Goal: Task Accomplishment & Management: Manage account settings

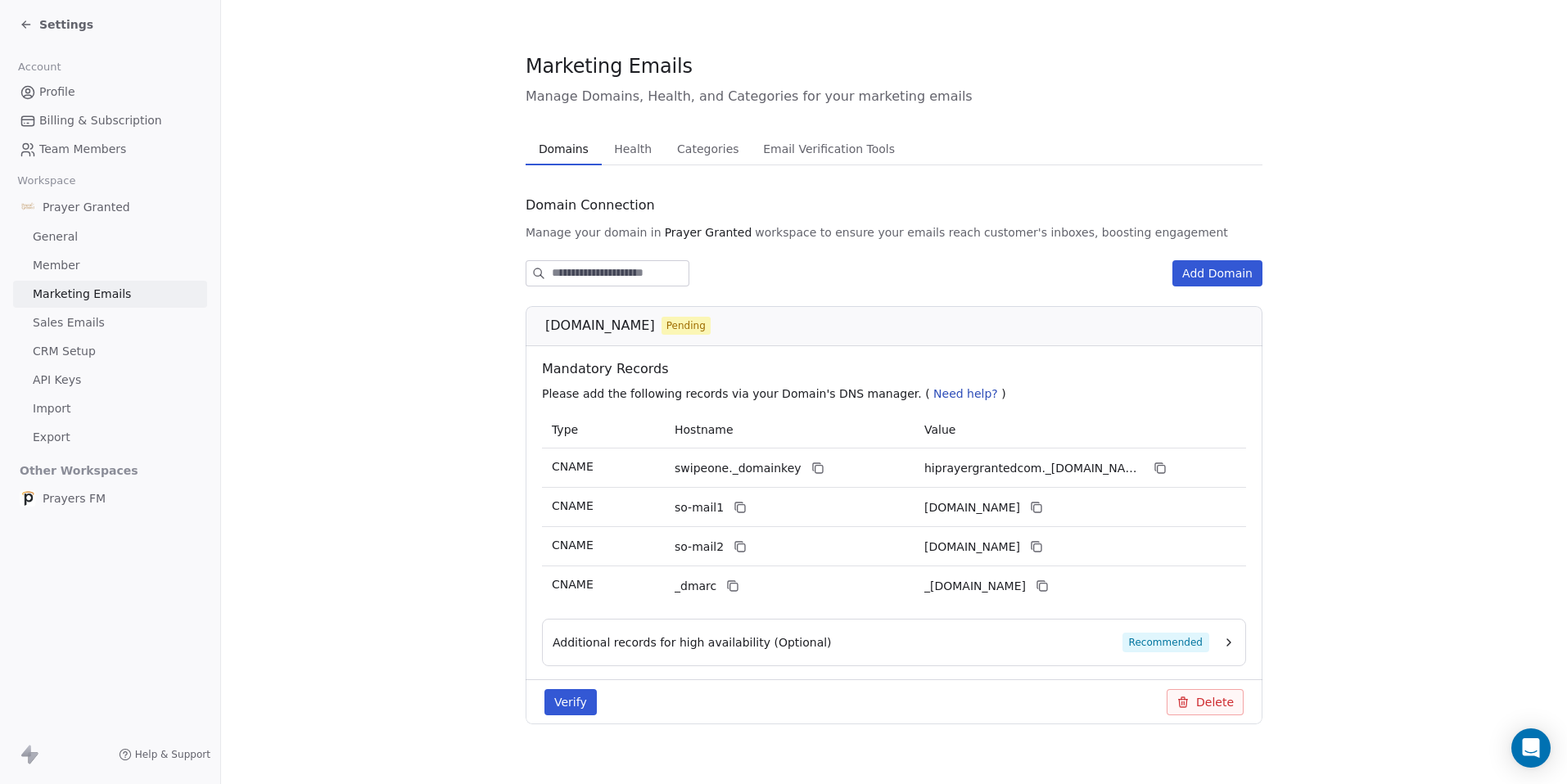
click at [87, 292] on span "Marketing Emails" at bounding box center [82, 294] width 98 height 17
click at [52, 24] on span "Settings" at bounding box center [67, 24] width 54 height 16
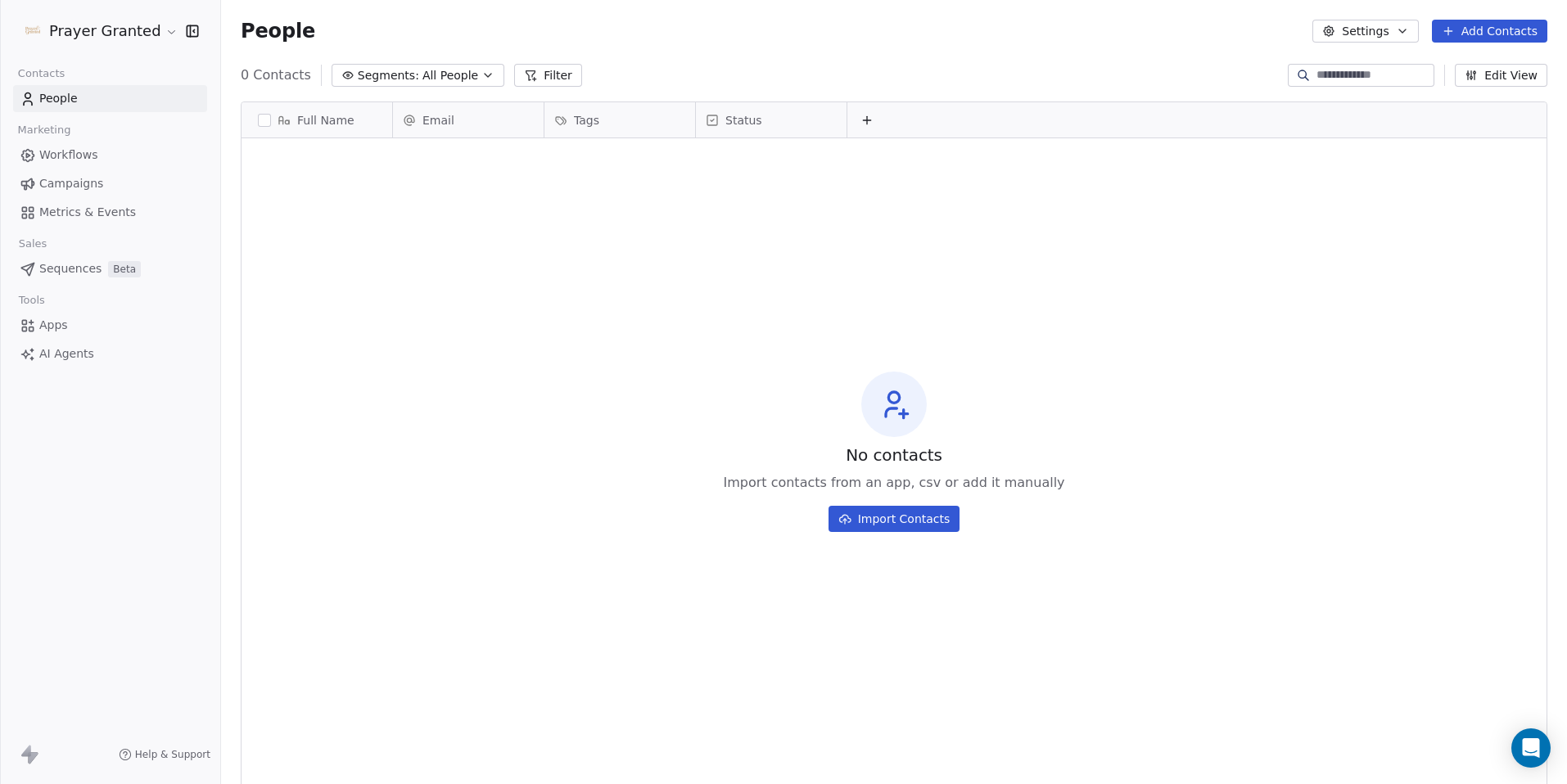
scroll to position [678, 1333]
click at [75, 152] on span "Workflows" at bounding box center [69, 155] width 59 height 17
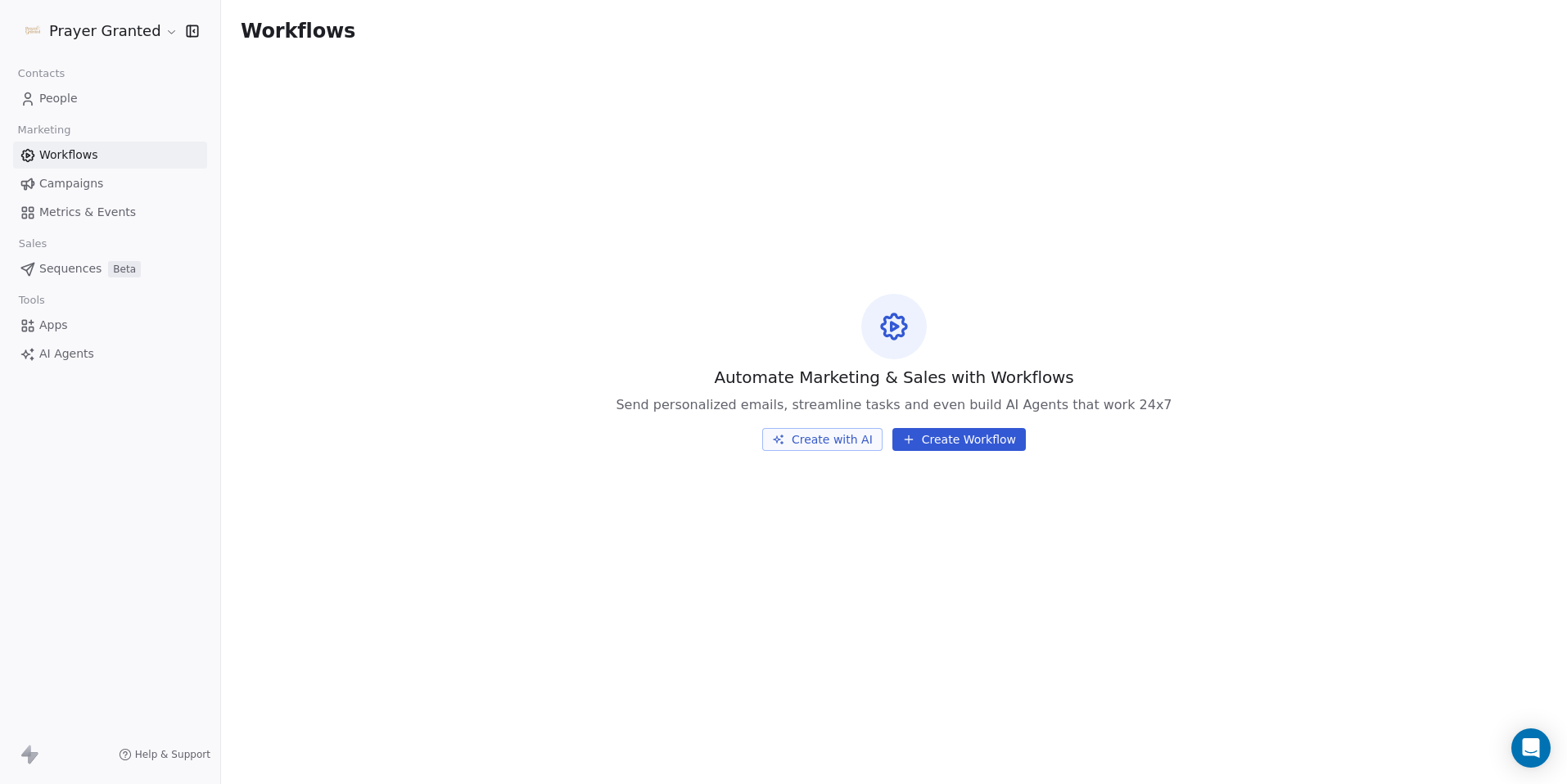
click at [991, 446] on button "Create Workflow" at bounding box center [959, 440] width 133 height 23
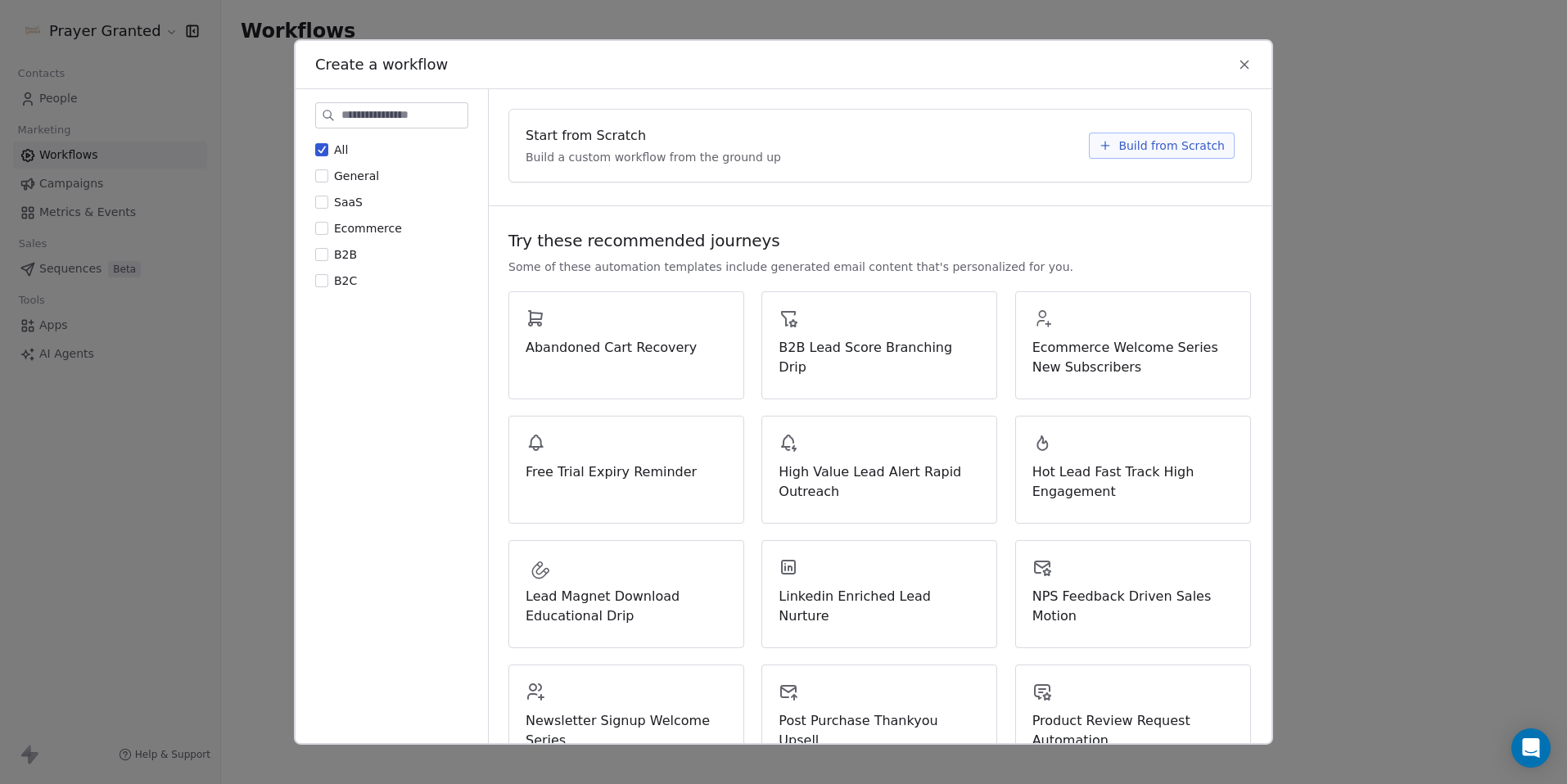
click at [597, 159] on span "Build a custom workflow from the ground up" at bounding box center [653, 156] width 256 height 16
click at [571, 140] on span "Start from Scratch" at bounding box center [586, 136] width 121 height 19
click at [575, 155] on span "Build a custom workflow from the ground up" at bounding box center [653, 156] width 256 height 16
click at [1171, 142] on span "Build from Scratch" at bounding box center [1171, 146] width 106 height 16
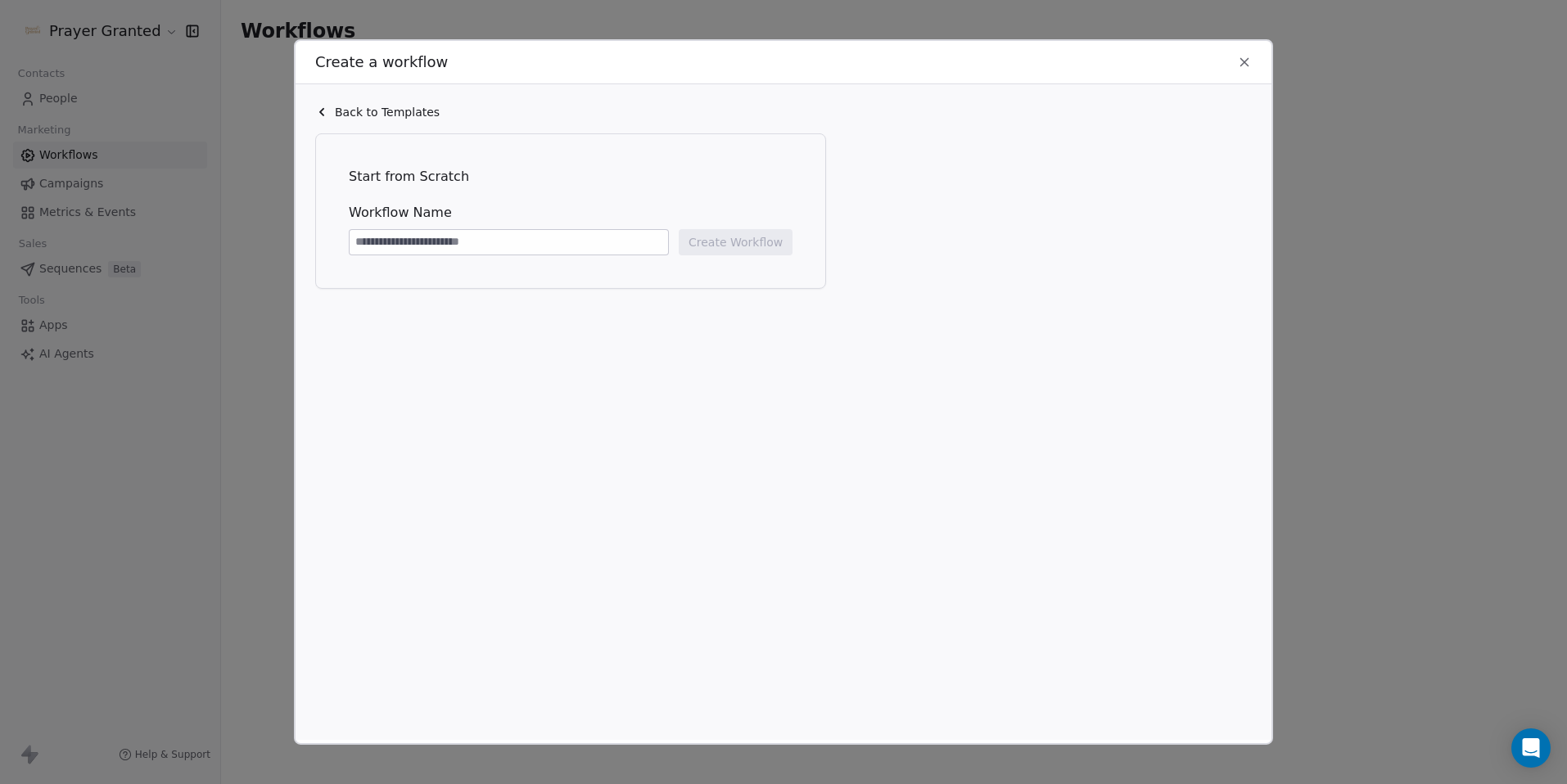
click at [393, 247] on input at bounding box center [509, 241] width 318 height 24
type input "*******"
click at [755, 241] on button "Create Workflow" at bounding box center [736, 242] width 114 height 26
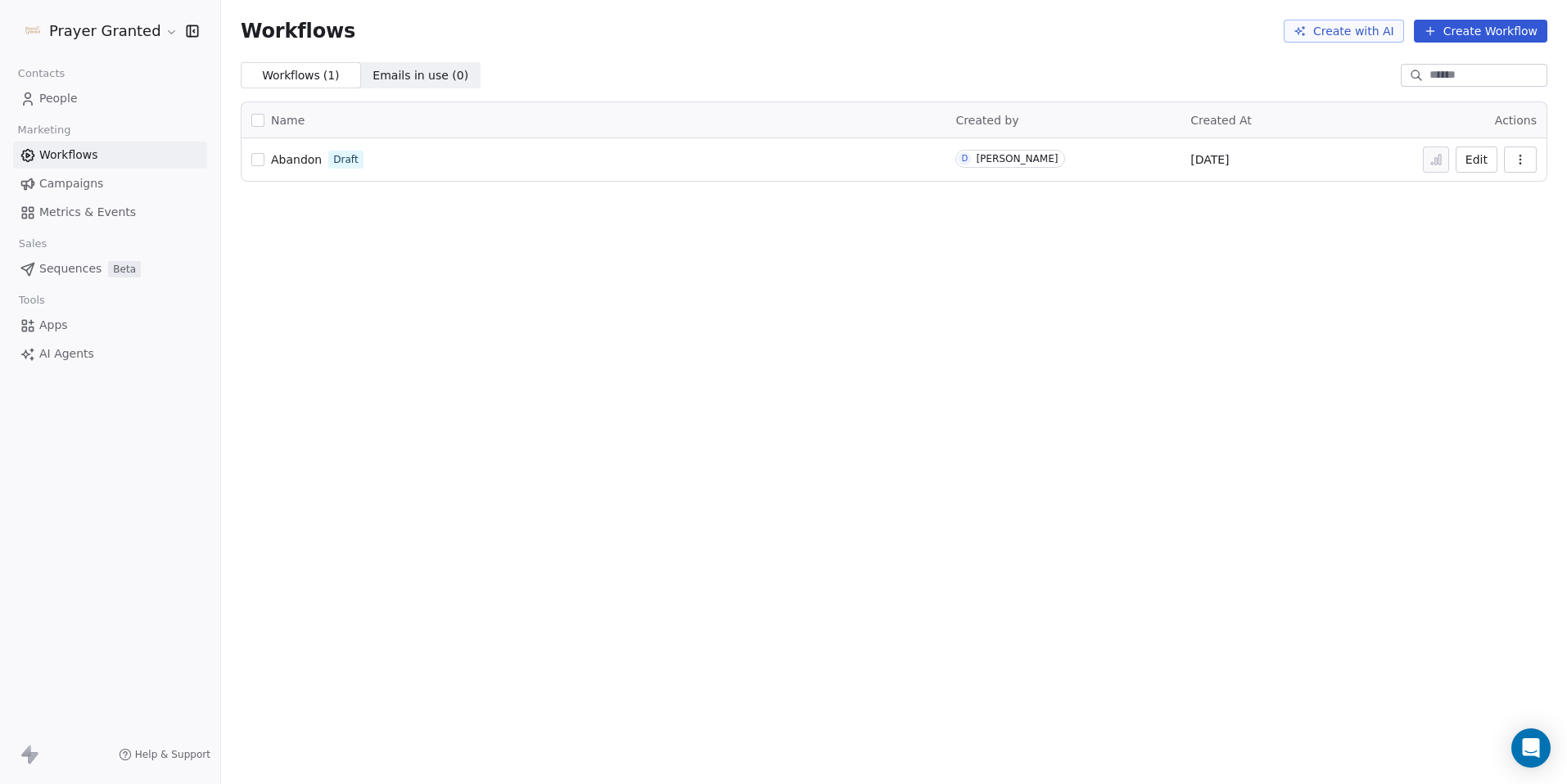
click at [76, 26] on html "Prayer Granted Contacts People Marketing Workflows Campaigns Metrics & Events S…" at bounding box center [784, 392] width 1567 height 784
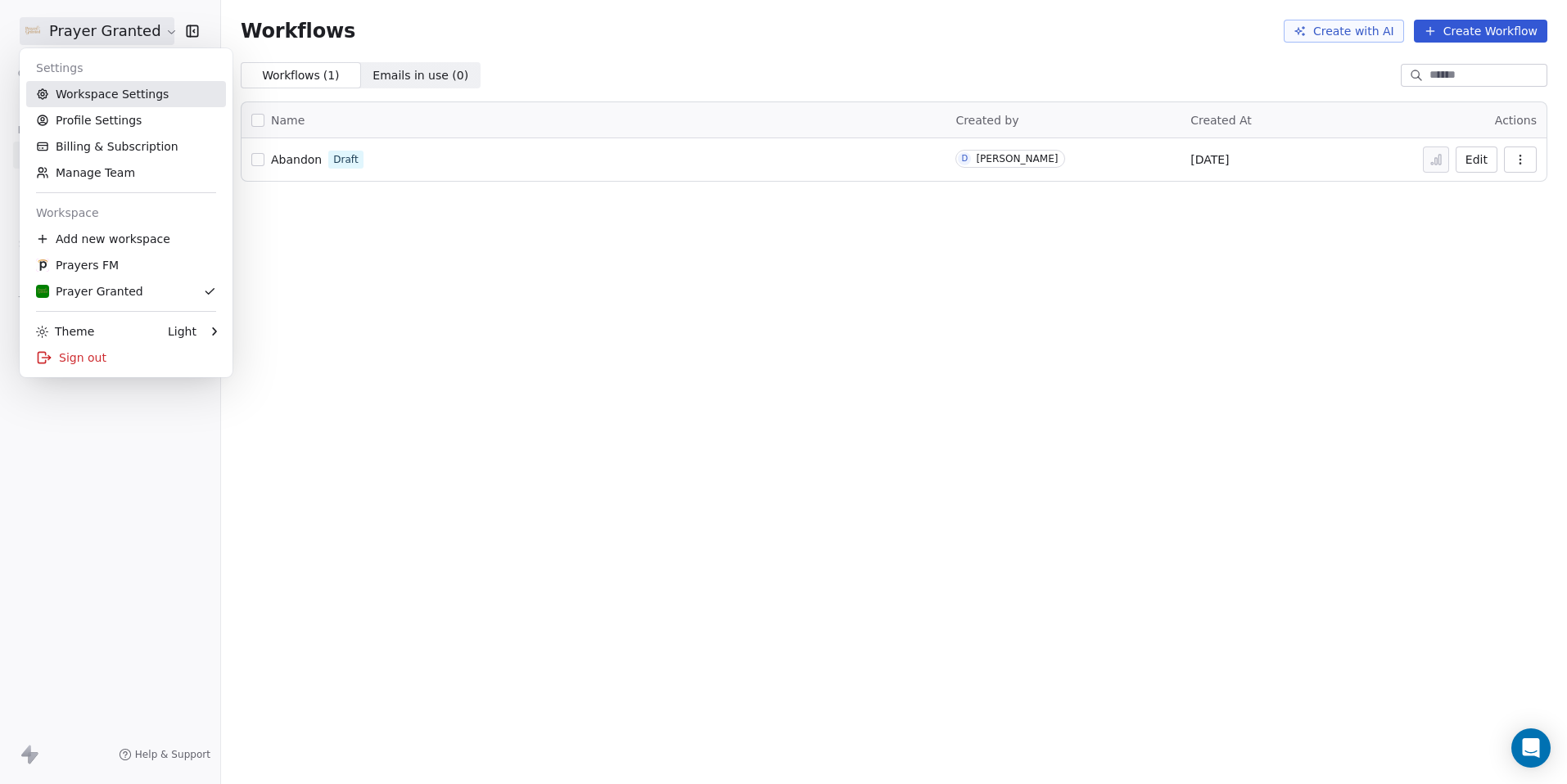
click at [103, 95] on link "Workspace Settings" at bounding box center [125, 94] width 200 height 26
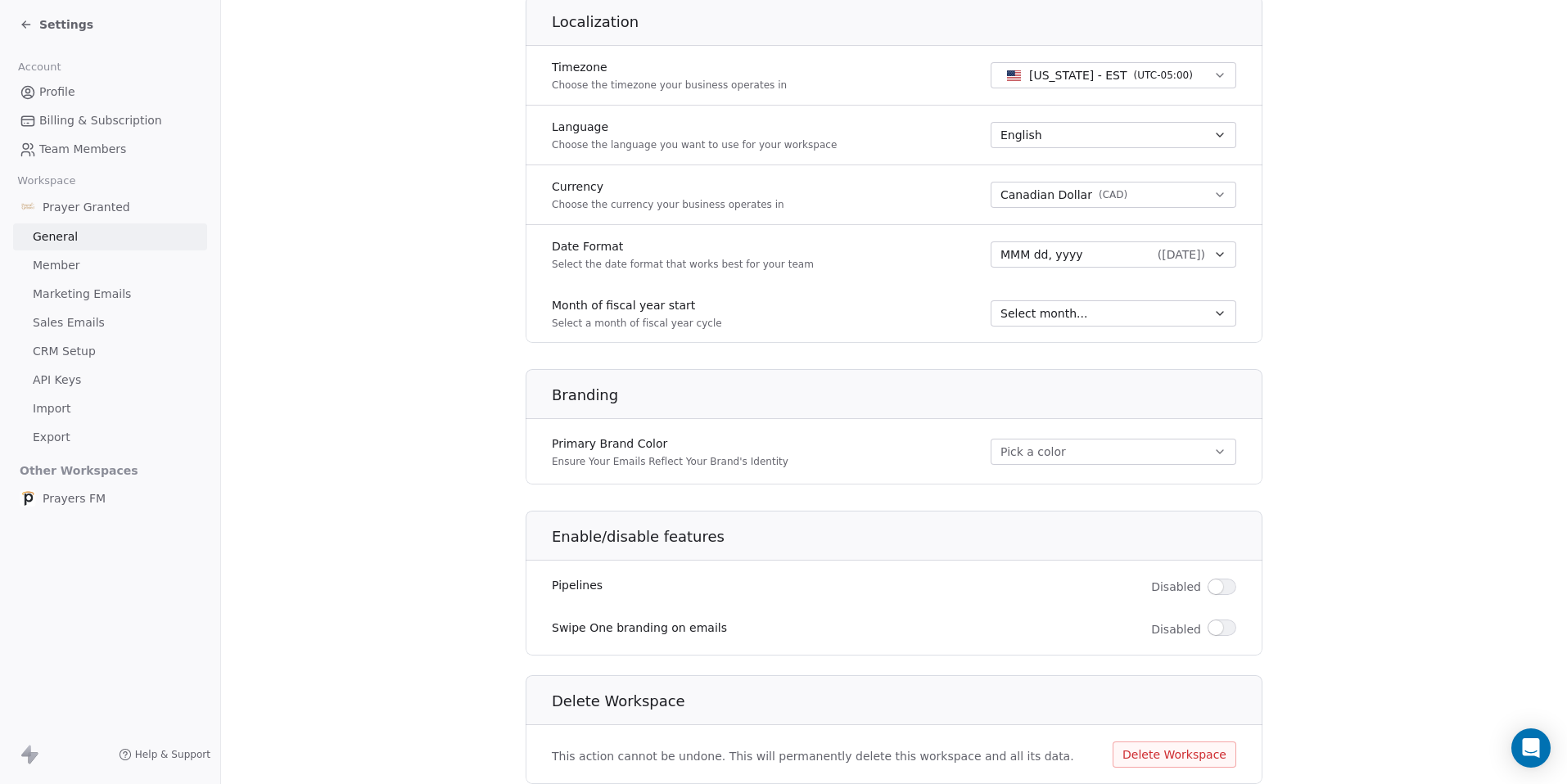
scroll to position [748, 0]
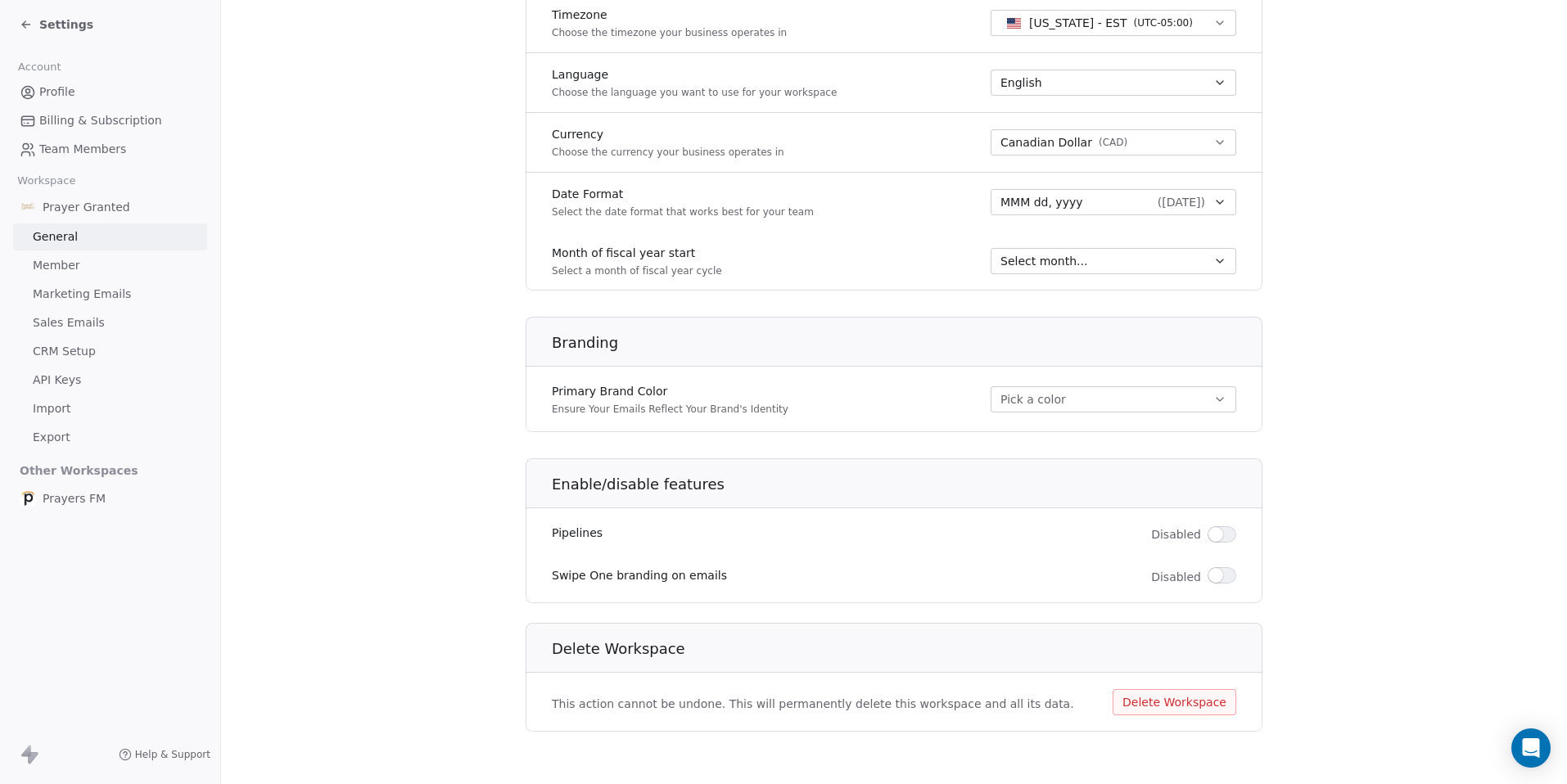
click at [88, 288] on span "Marketing Emails" at bounding box center [82, 294] width 98 height 17
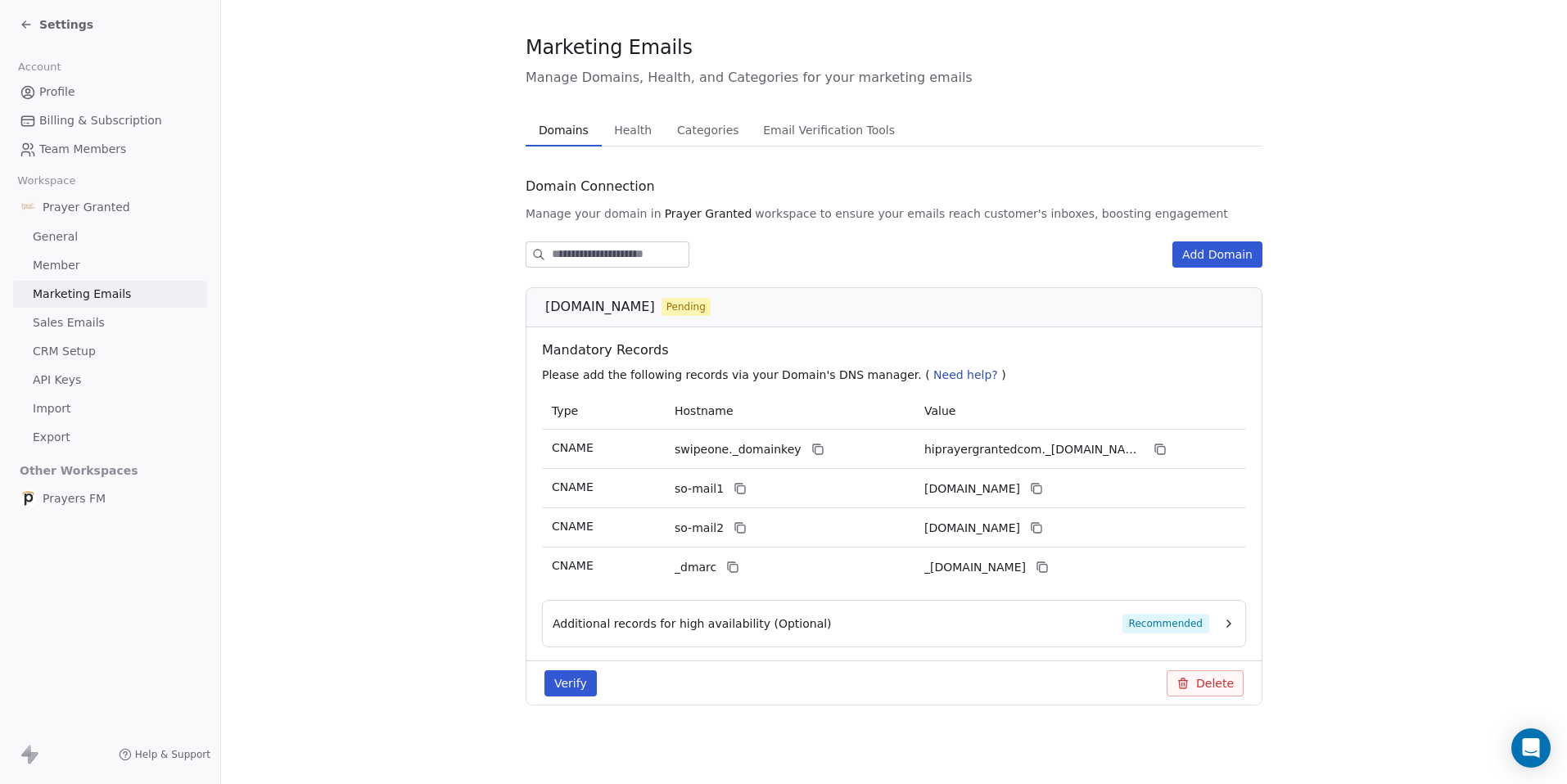
scroll to position [19, 0]
click at [57, 239] on span "General" at bounding box center [55, 237] width 45 height 17
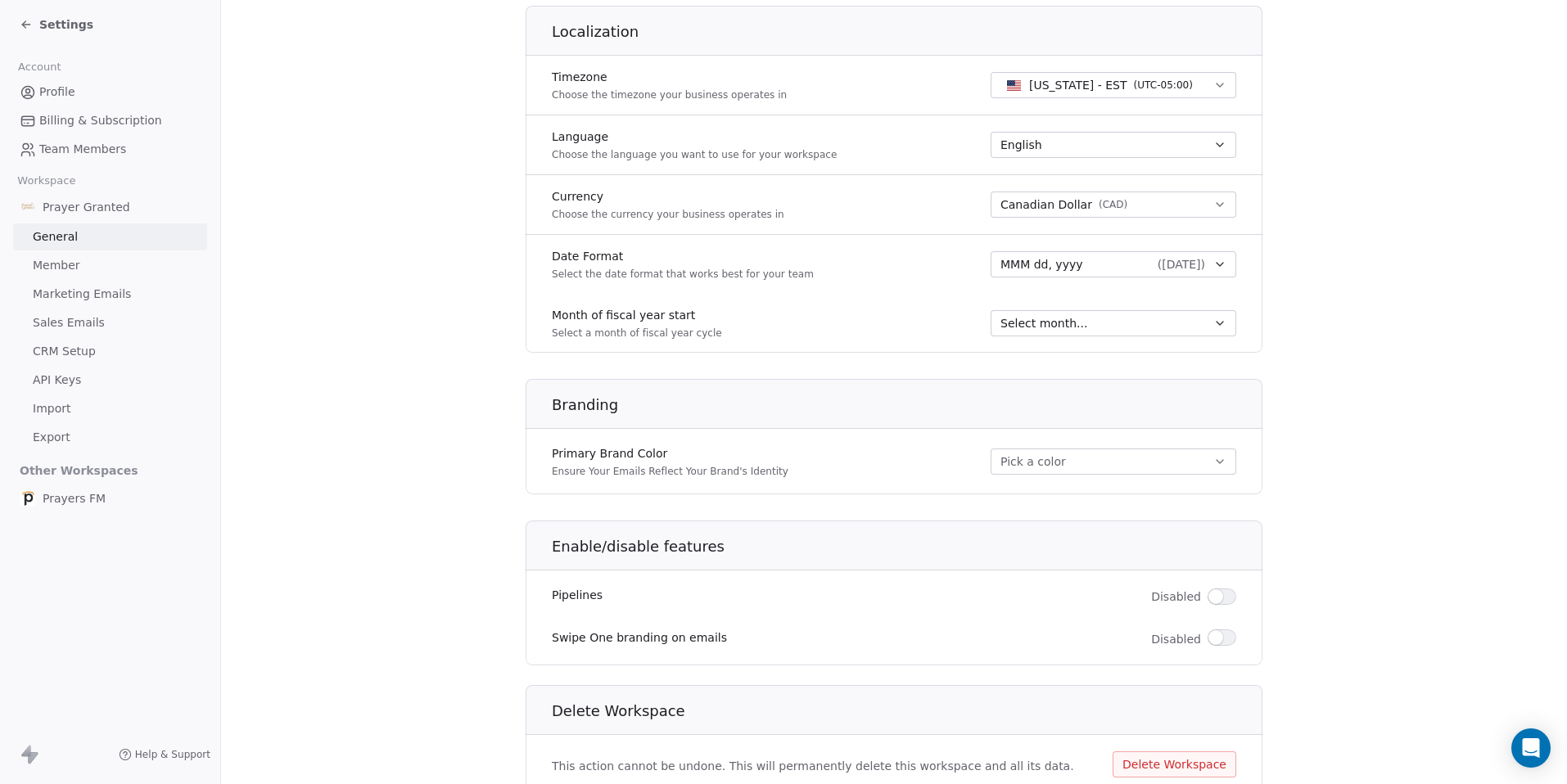
scroll to position [748, 0]
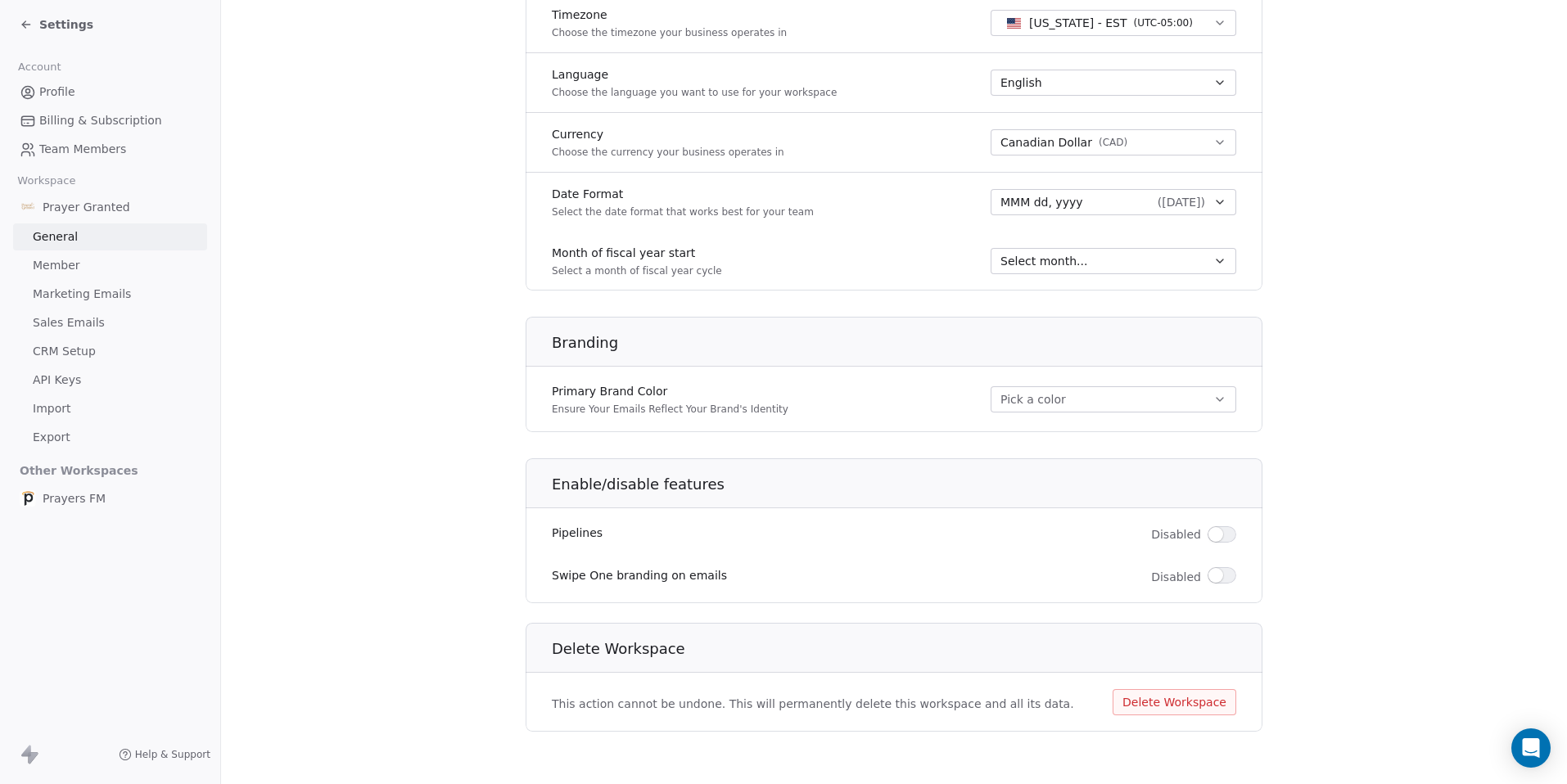
click at [52, 207] on span "Prayer Granted" at bounding box center [86, 206] width 88 height 16
click at [51, 261] on span "Member" at bounding box center [56, 265] width 47 height 17
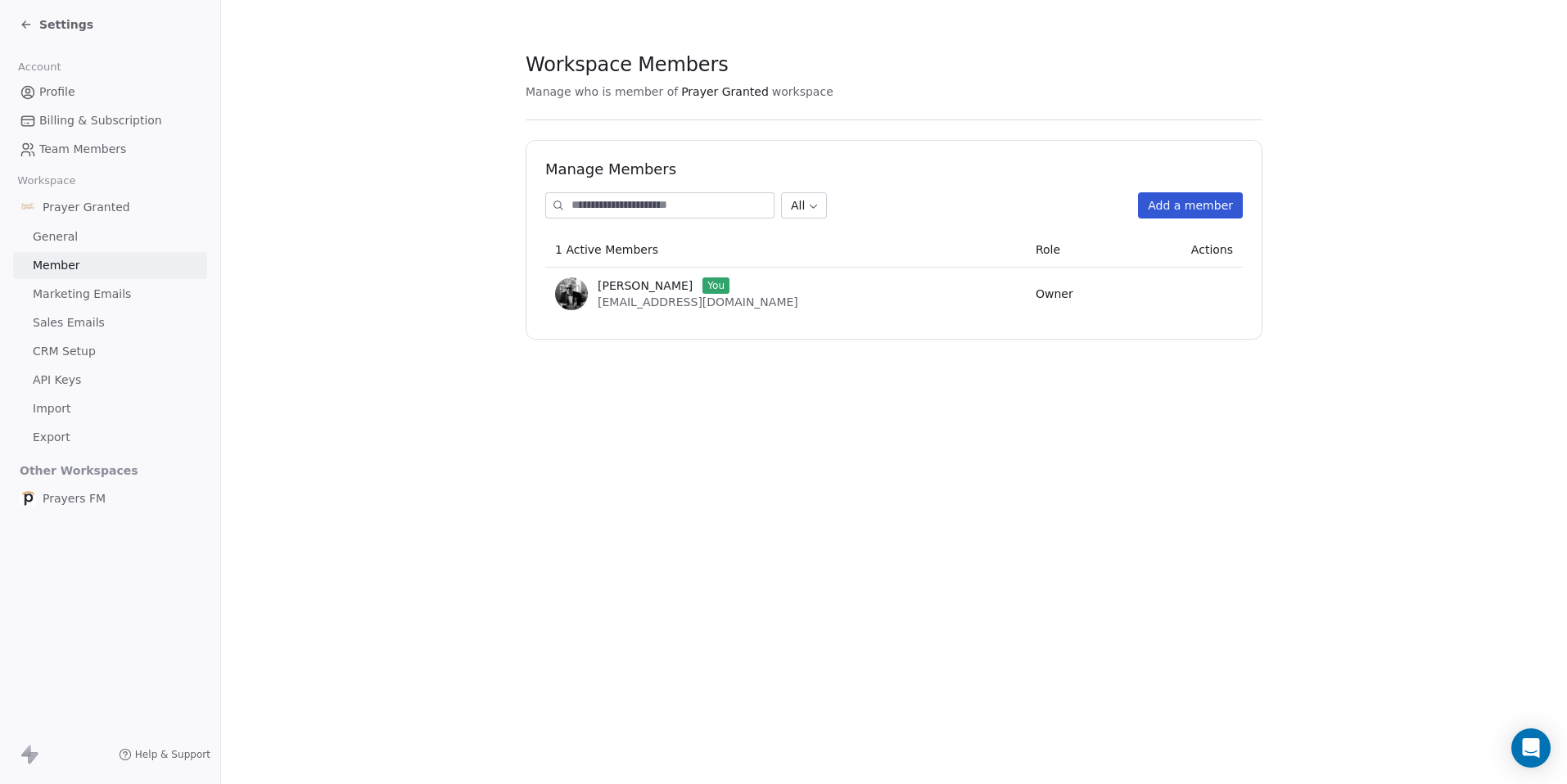
click at [63, 295] on span "Marketing Emails" at bounding box center [82, 294] width 98 height 17
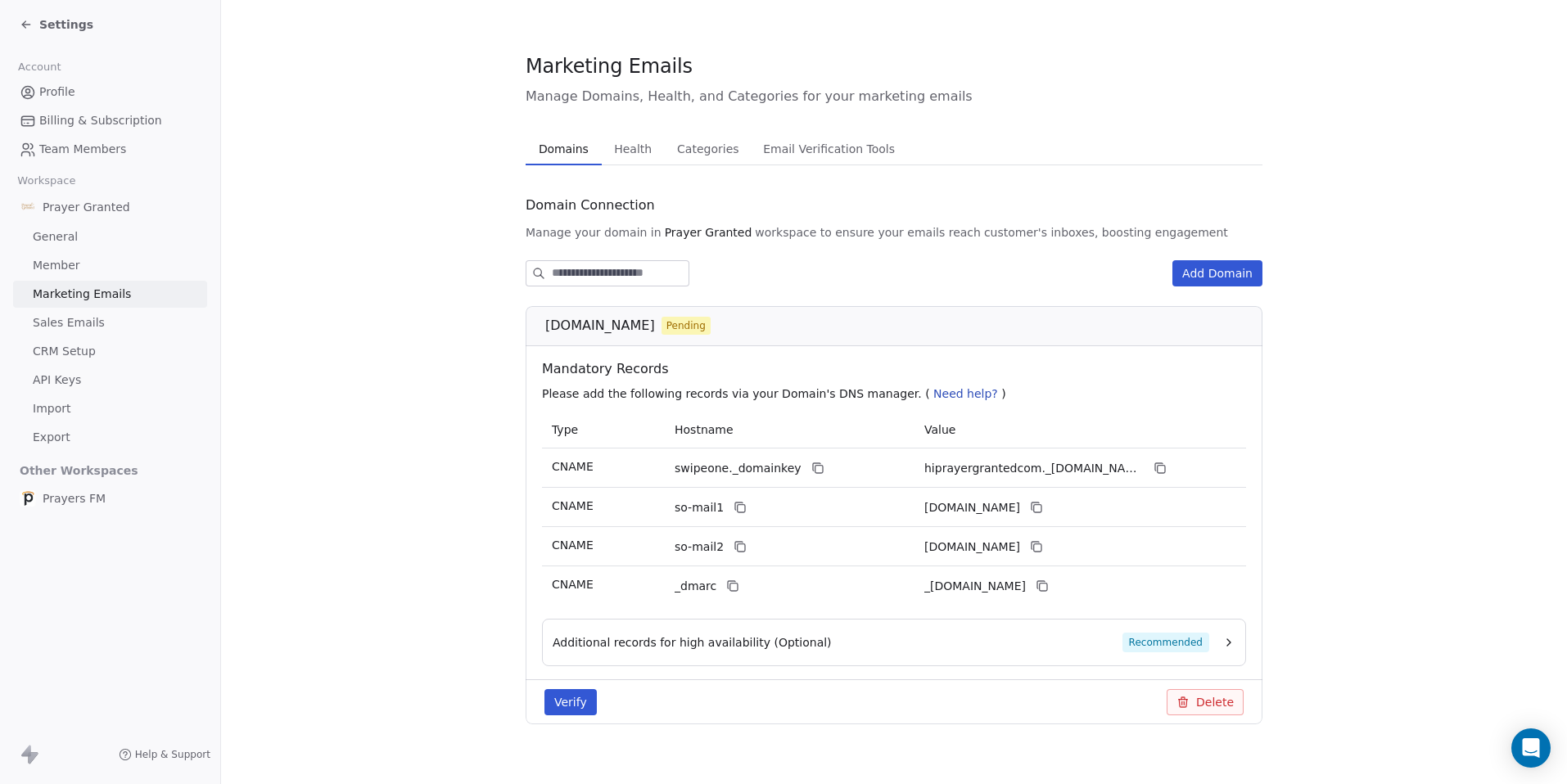
scroll to position [19, 0]
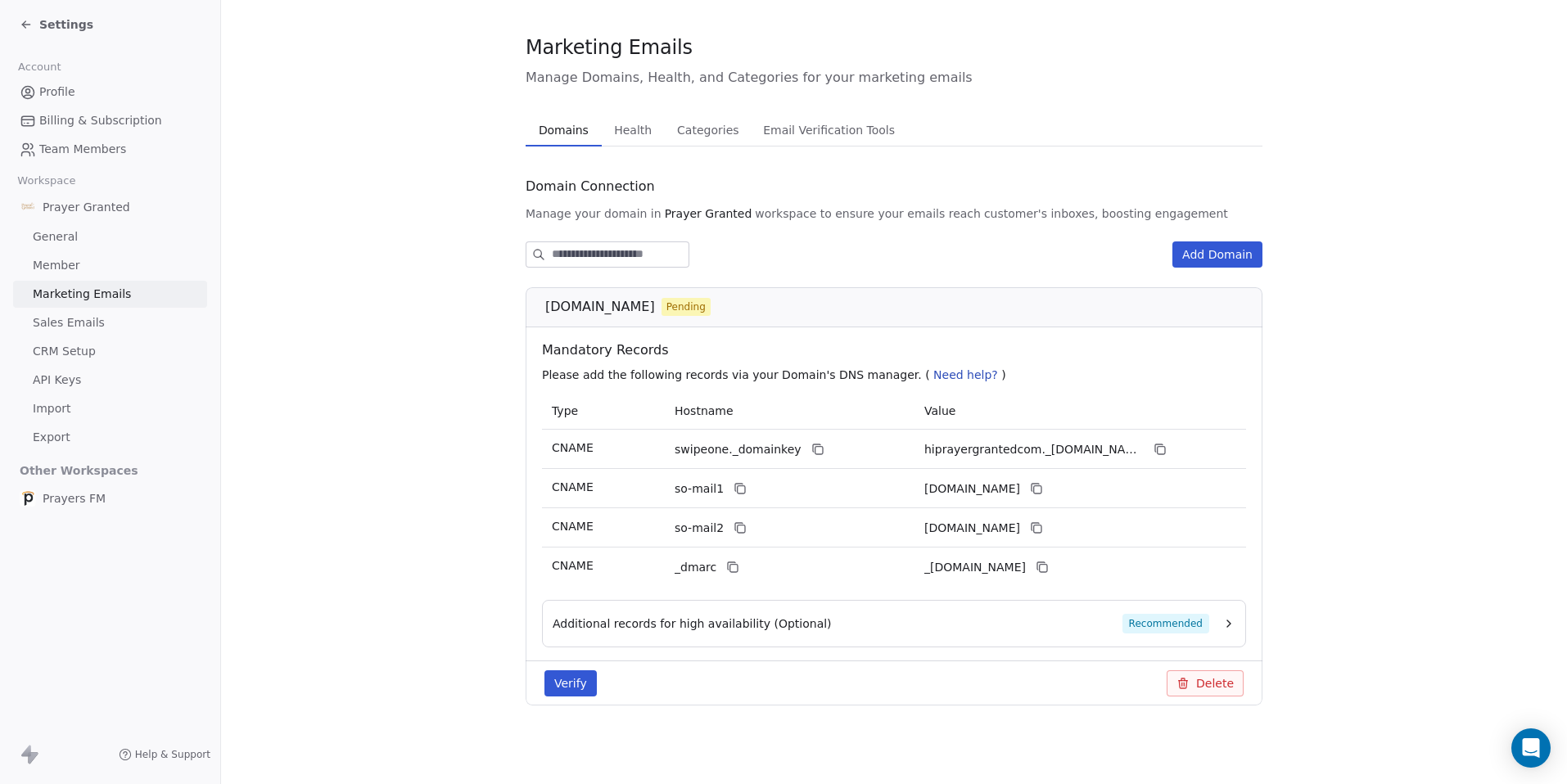
click at [78, 344] on span "CRM Setup" at bounding box center [64, 352] width 63 height 17
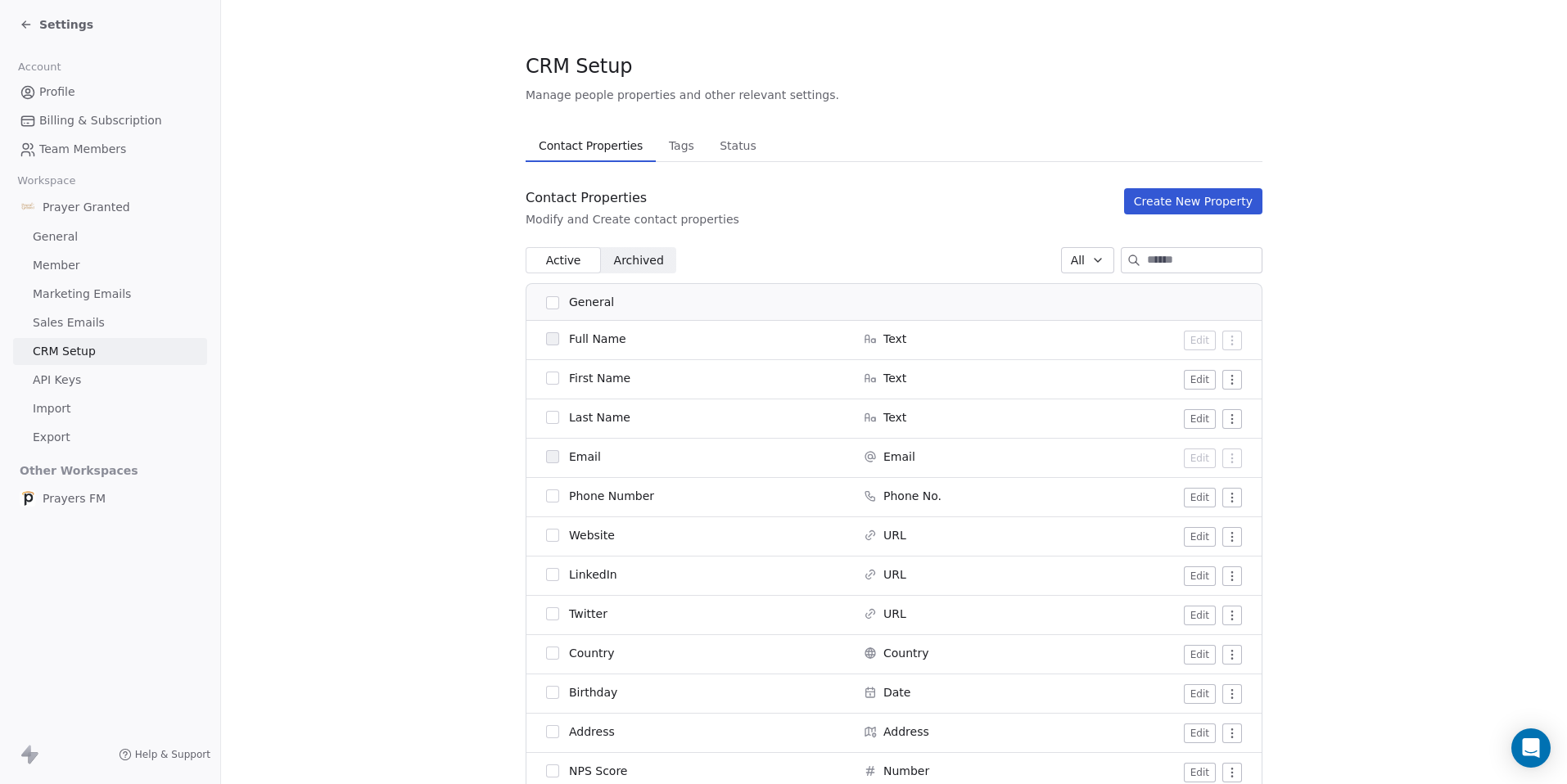
click at [667, 138] on span "Tags" at bounding box center [682, 146] width 39 height 23
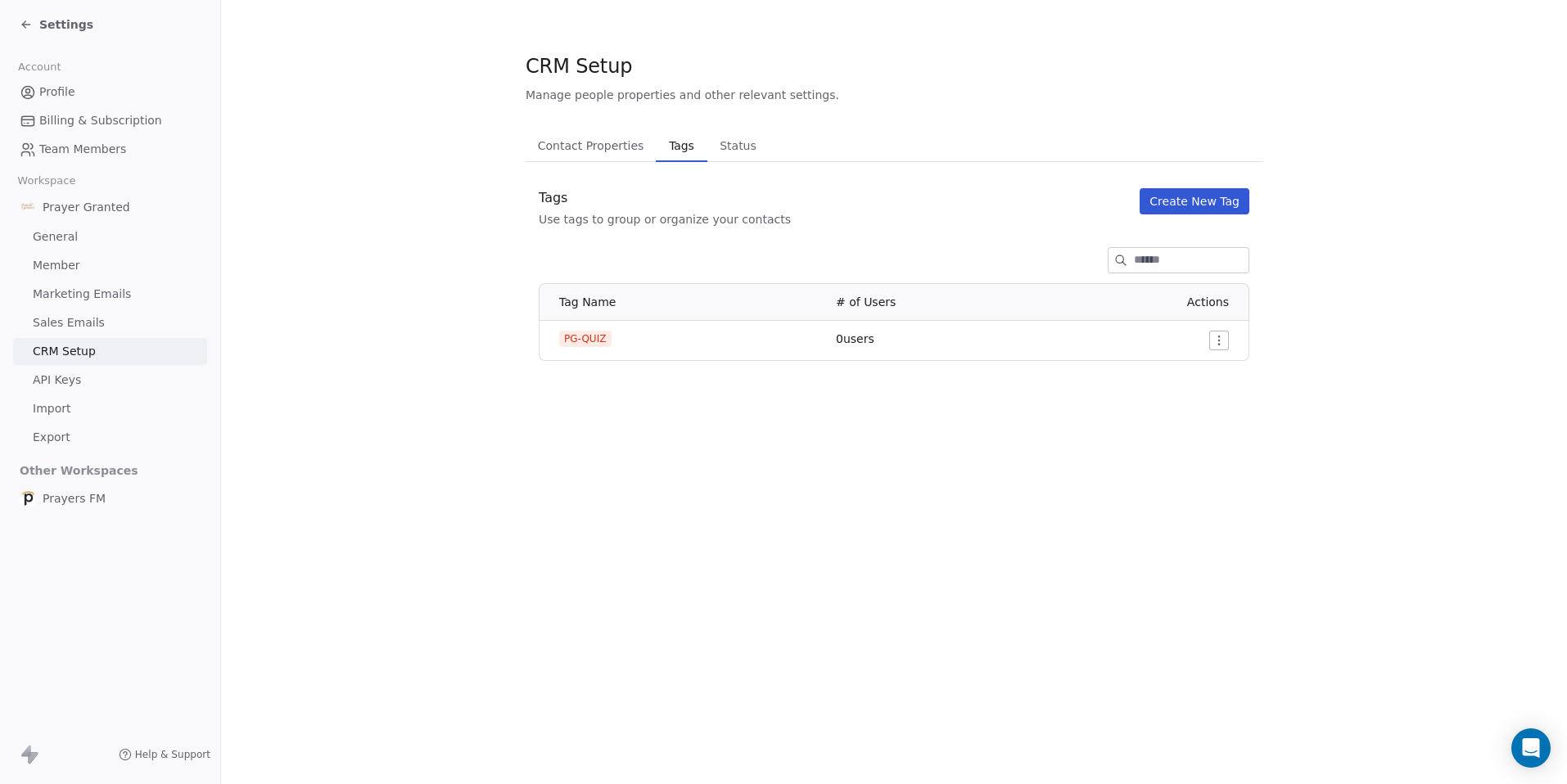
click at [1198, 203] on button "Create New Tag" at bounding box center [1195, 201] width 110 height 26
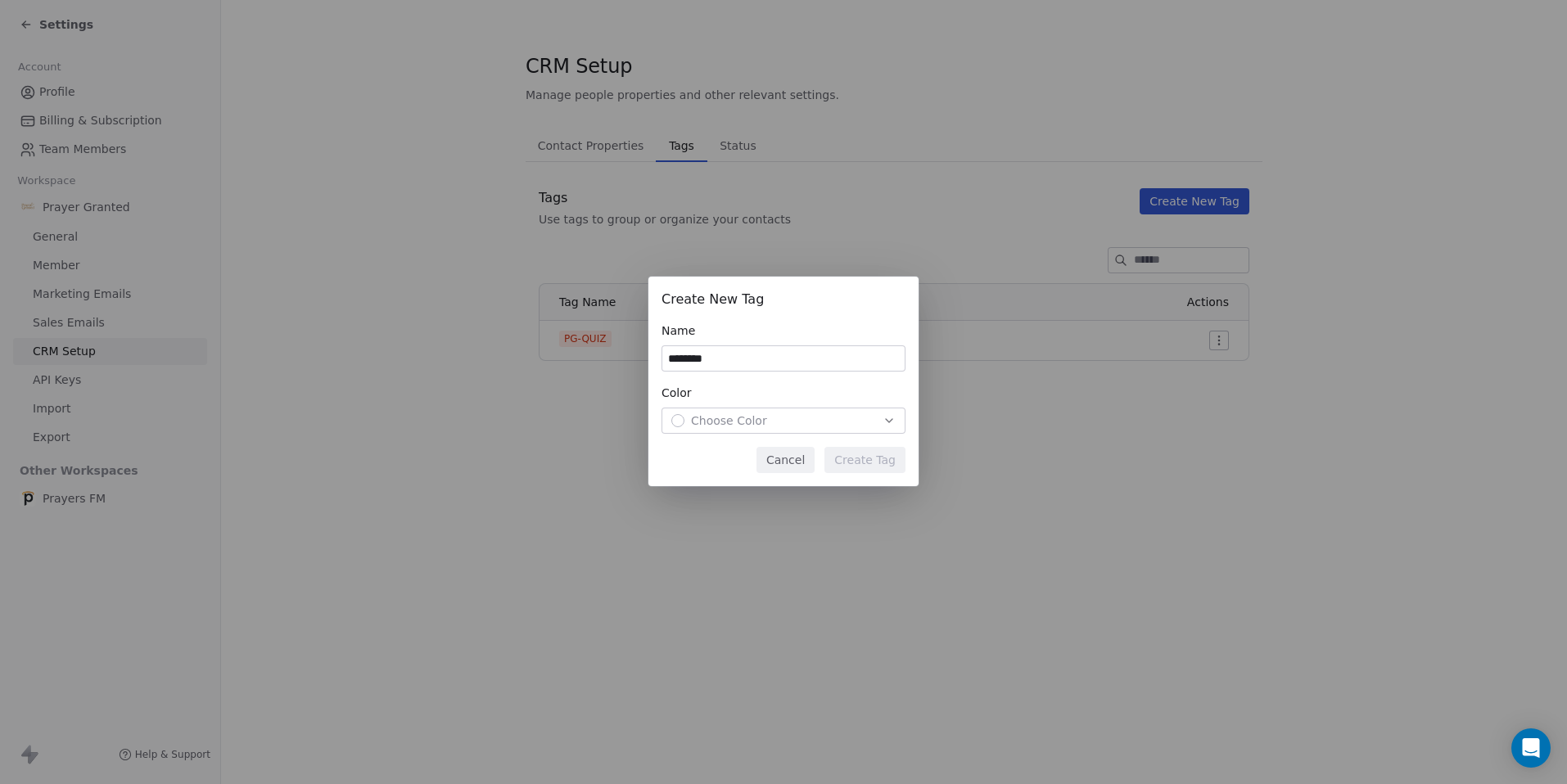
type input "********"
click at [821, 424] on div "Choose Color" at bounding box center [784, 420] width 225 height 16
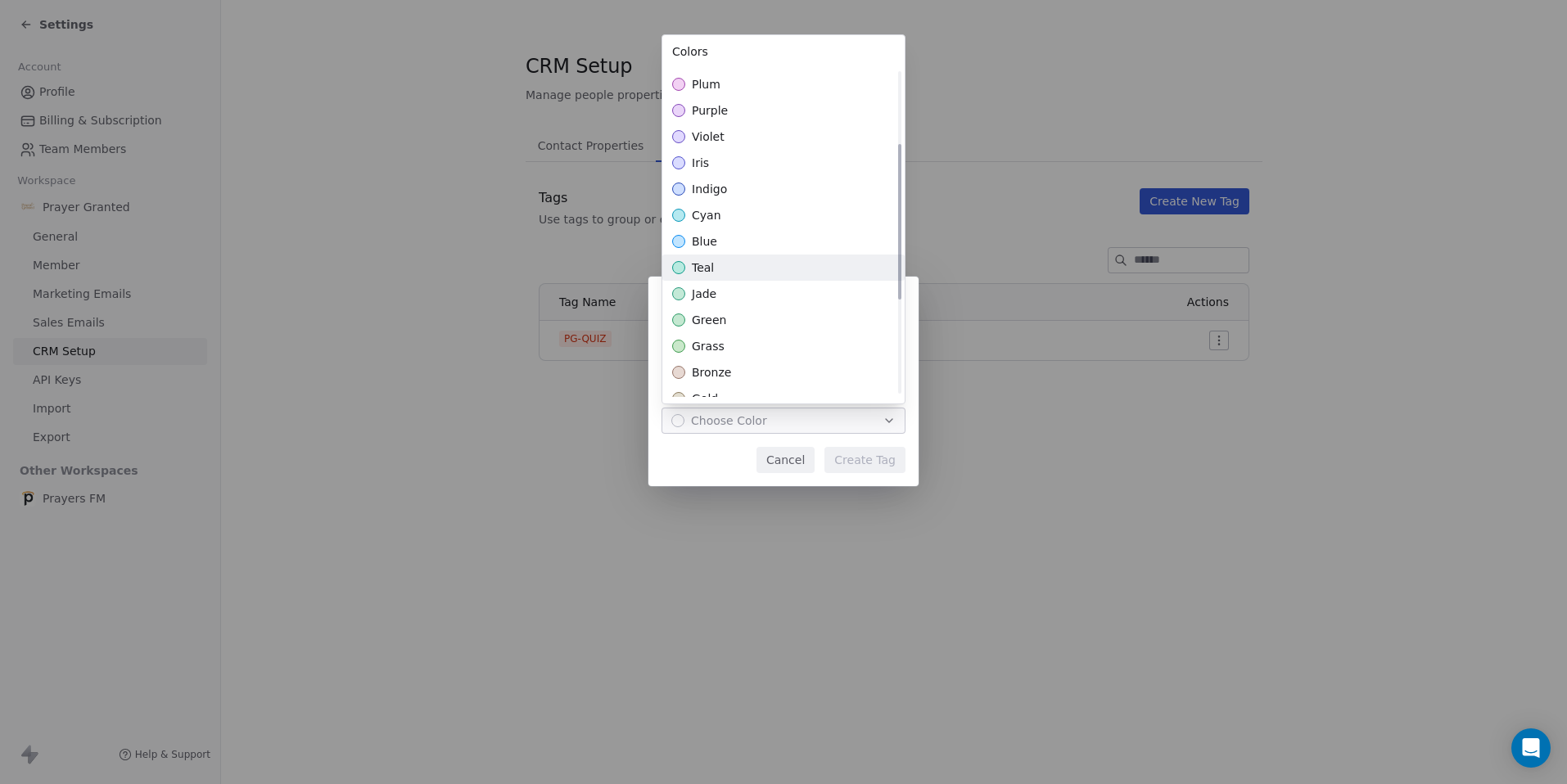
scroll to position [179, 0]
click at [713, 294] on span "green" at bounding box center [709, 294] width 35 height 16
click at [706, 457] on div "Create New Tag Name ******** Color green Cancel Create Tag" at bounding box center [784, 392] width 1567 height 283
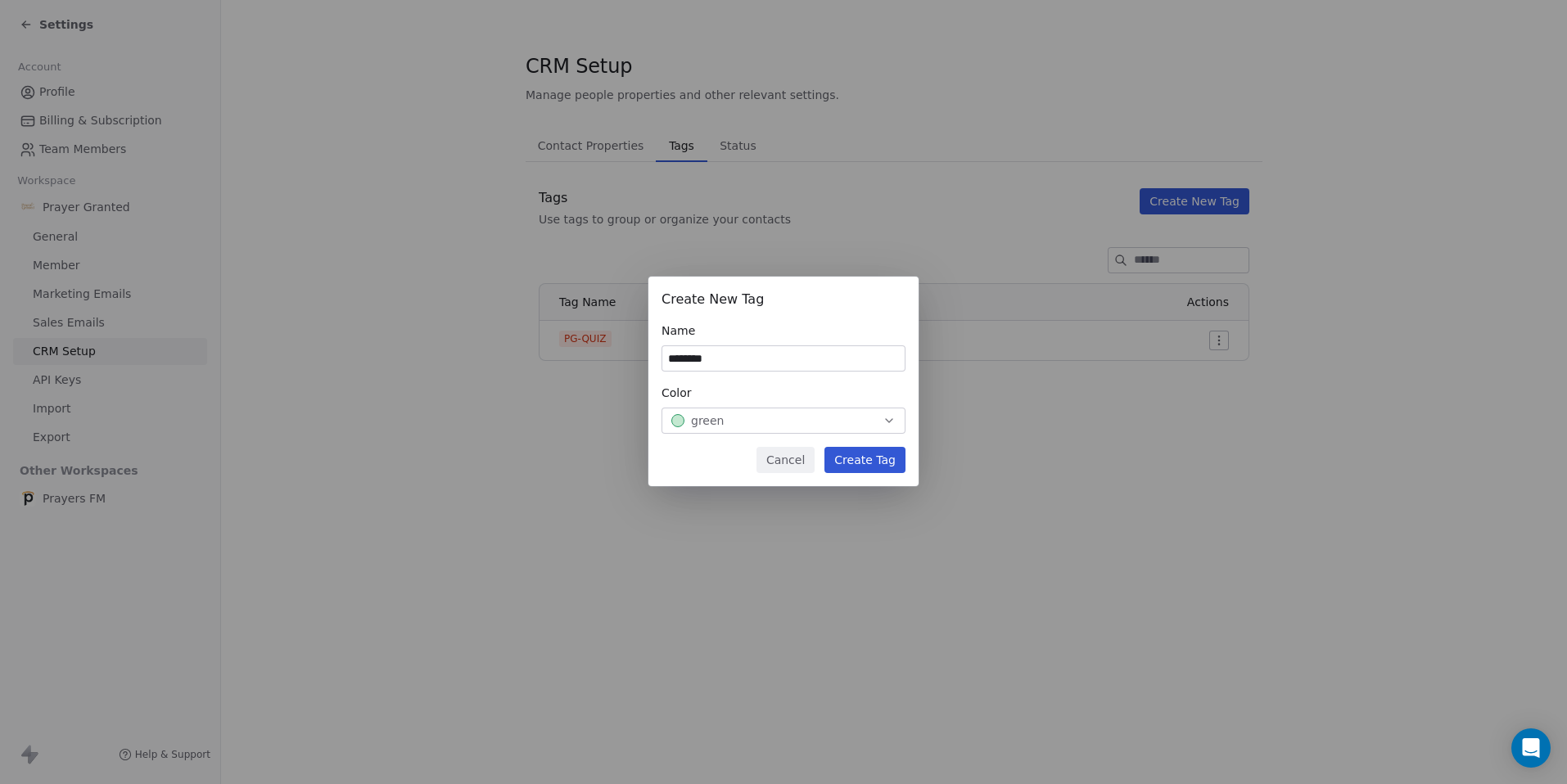
click at [869, 461] on button "Create Tag" at bounding box center [866, 459] width 81 height 26
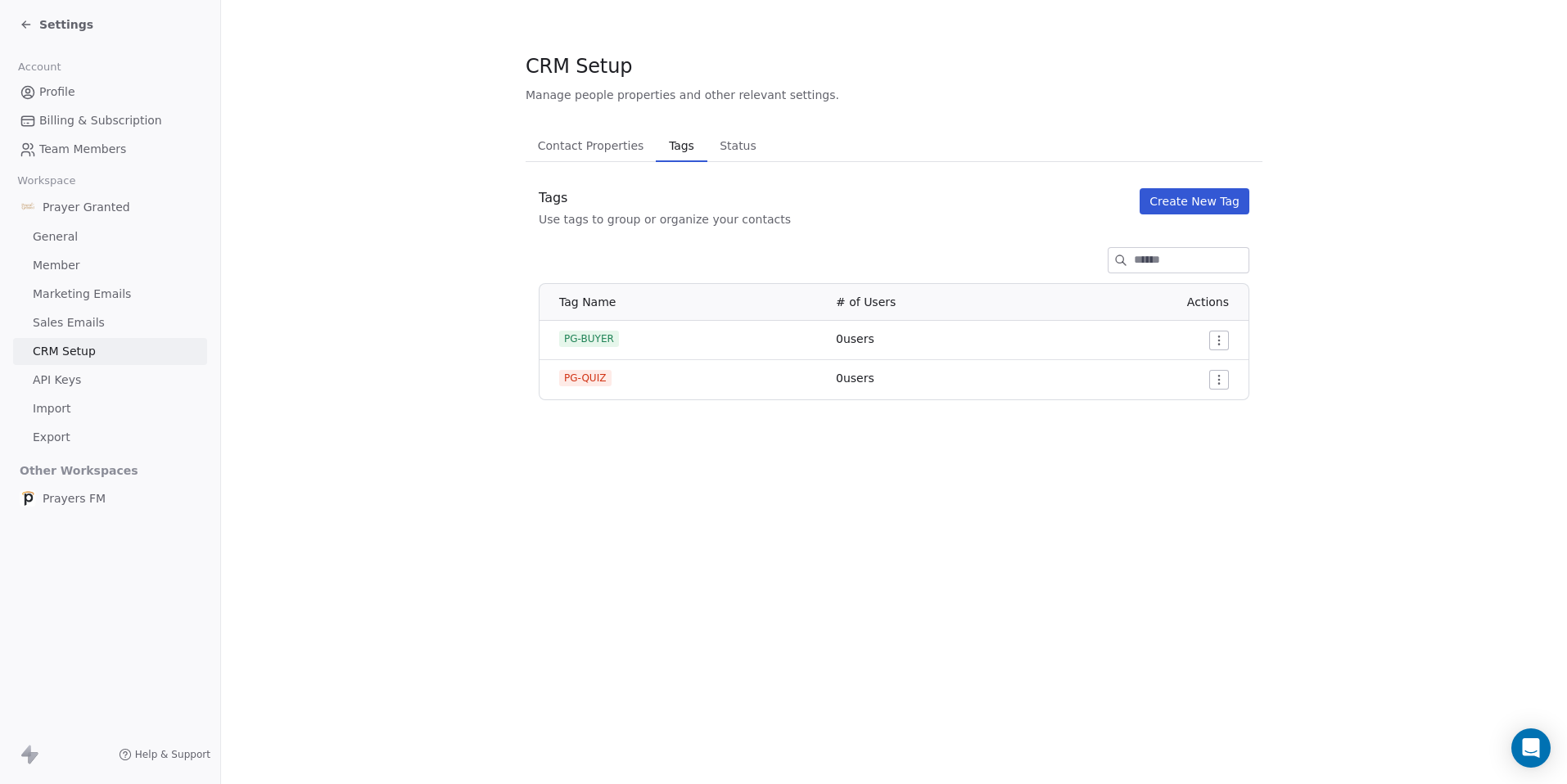
click at [57, 25] on span "Settings" at bounding box center [67, 24] width 54 height 16
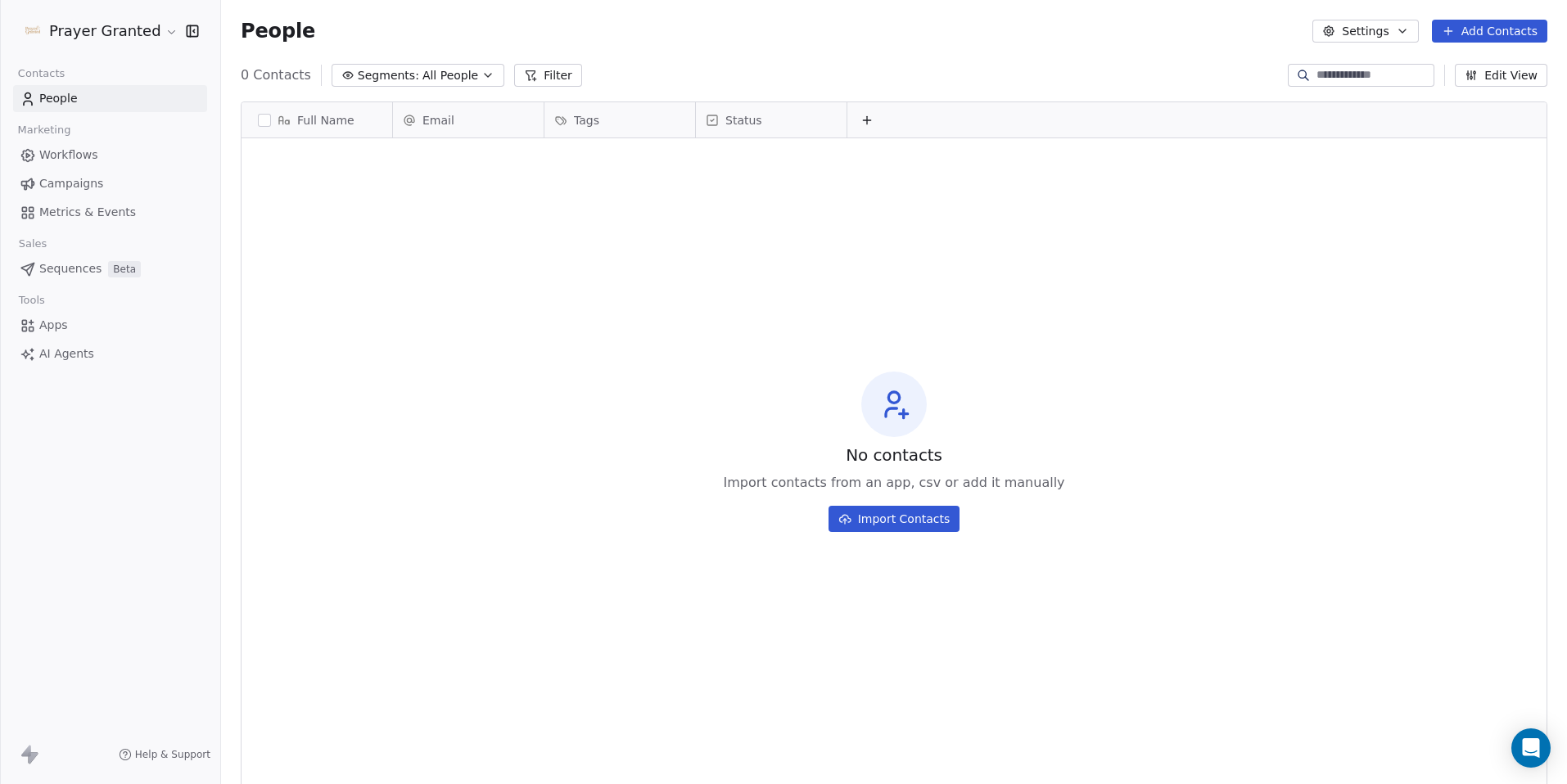
scroll to position [678, 1333]
click at [75, 150] on span "Workflows" at bounding box center [69, 155] width 59 height 17
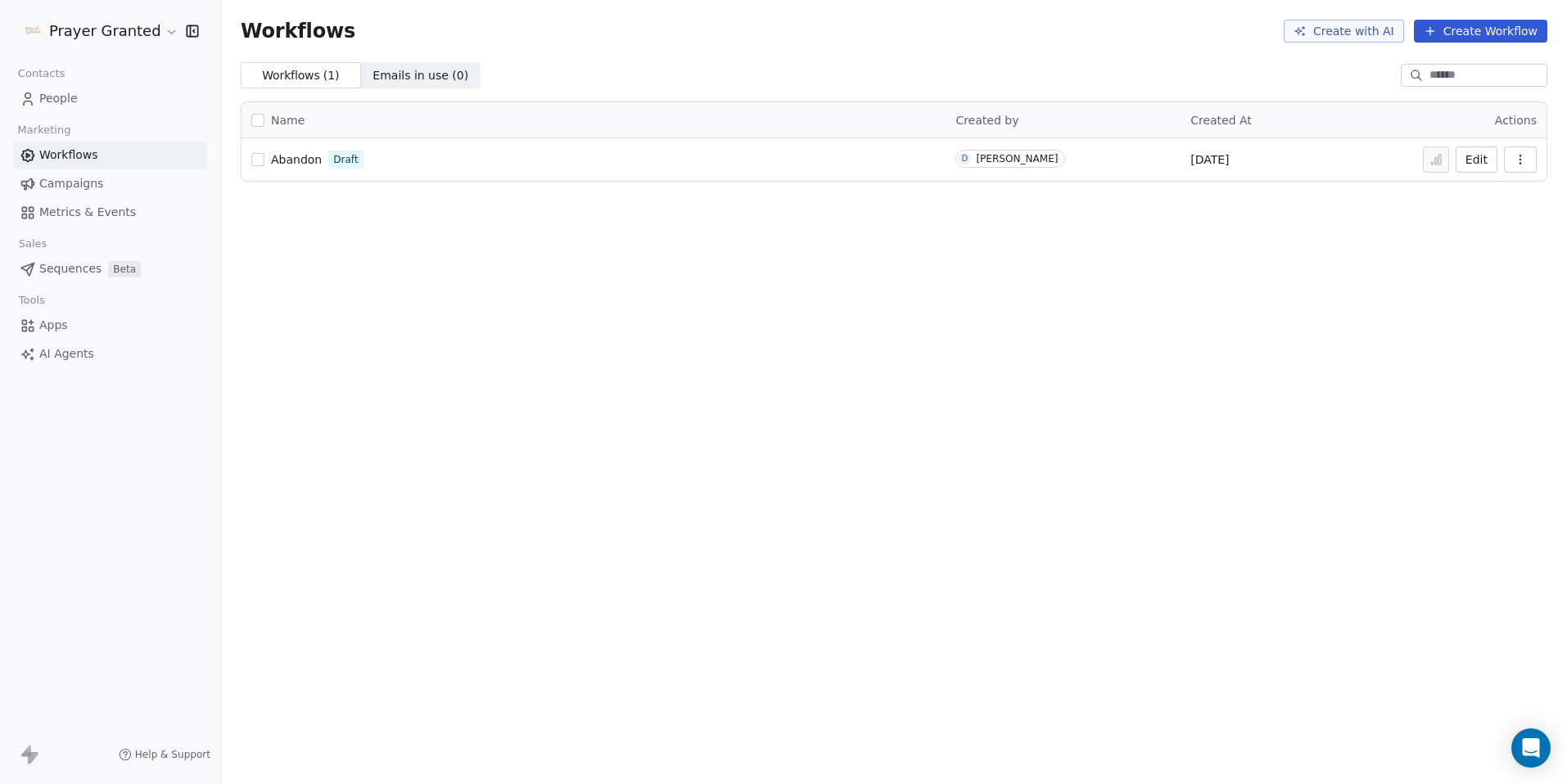
click at [302, 159] on span "Abandon" at bounding box center [296, 160] width 51 height 14
